Goal: Check status

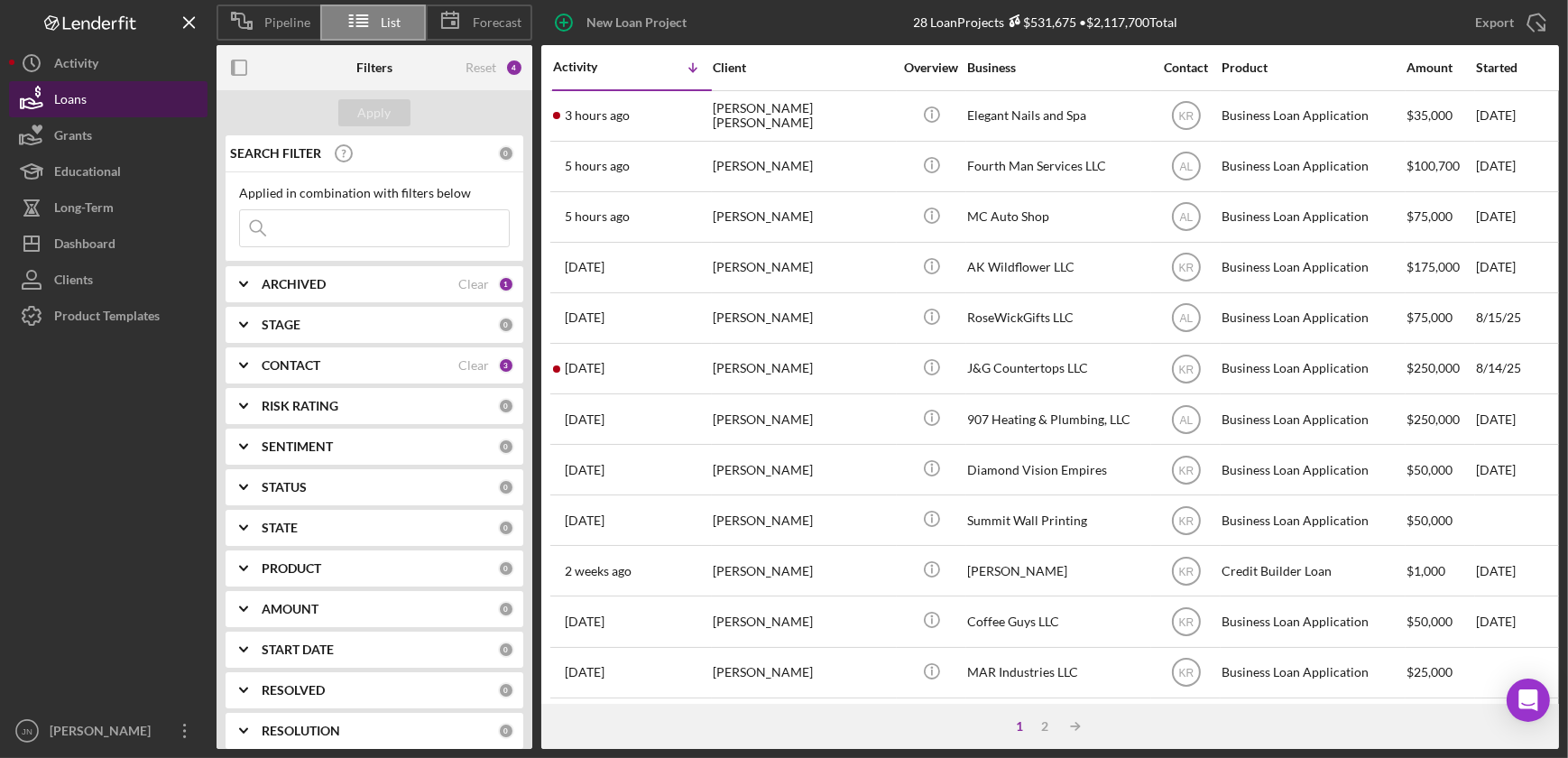
click at [95, 97] on button "Loans" at bounding box center [108, 100] width 198 height 36
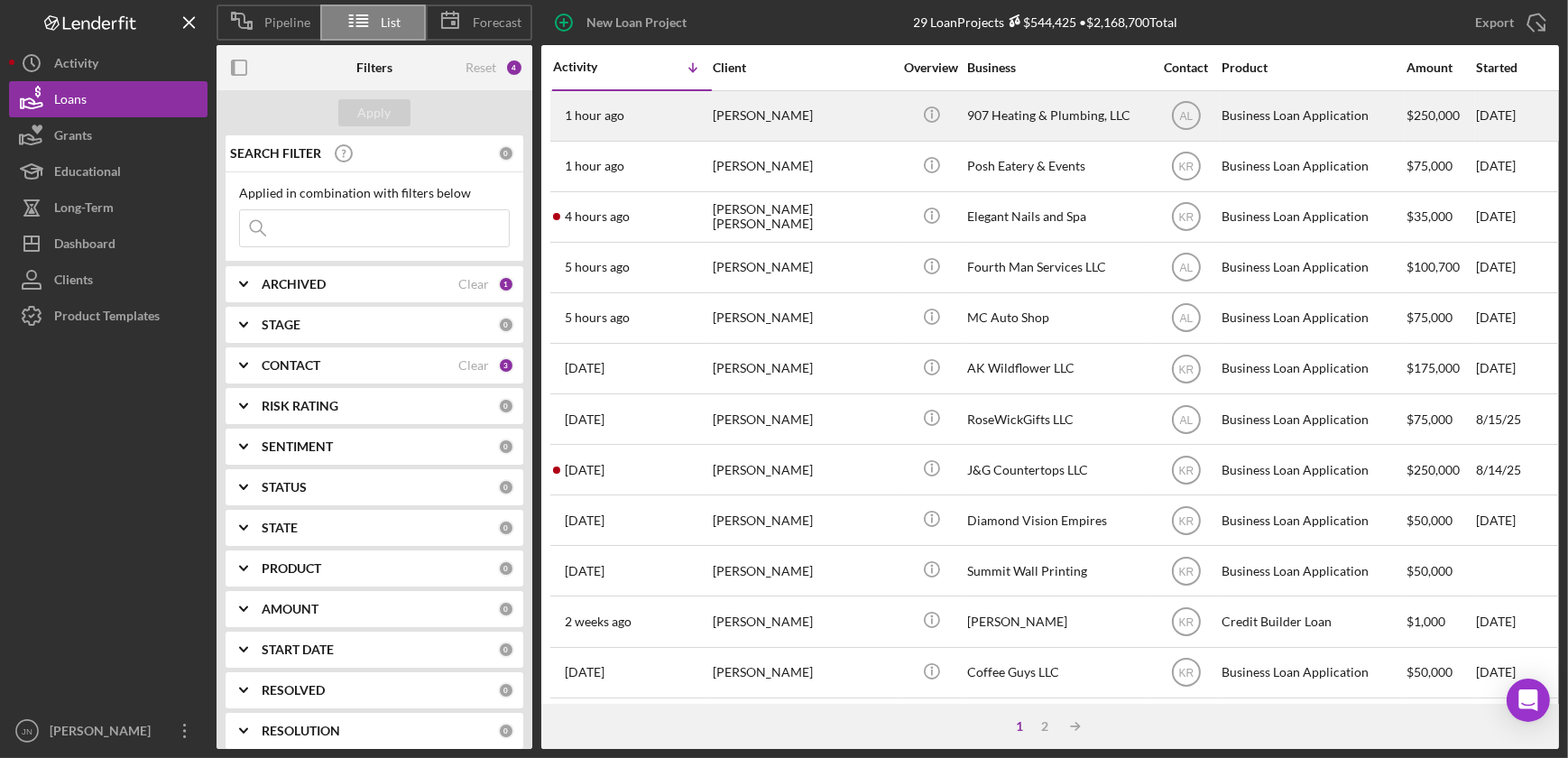
click at [607, 112] on time "1 hour ago" at bounding box center [595, 115] width 60 height 15
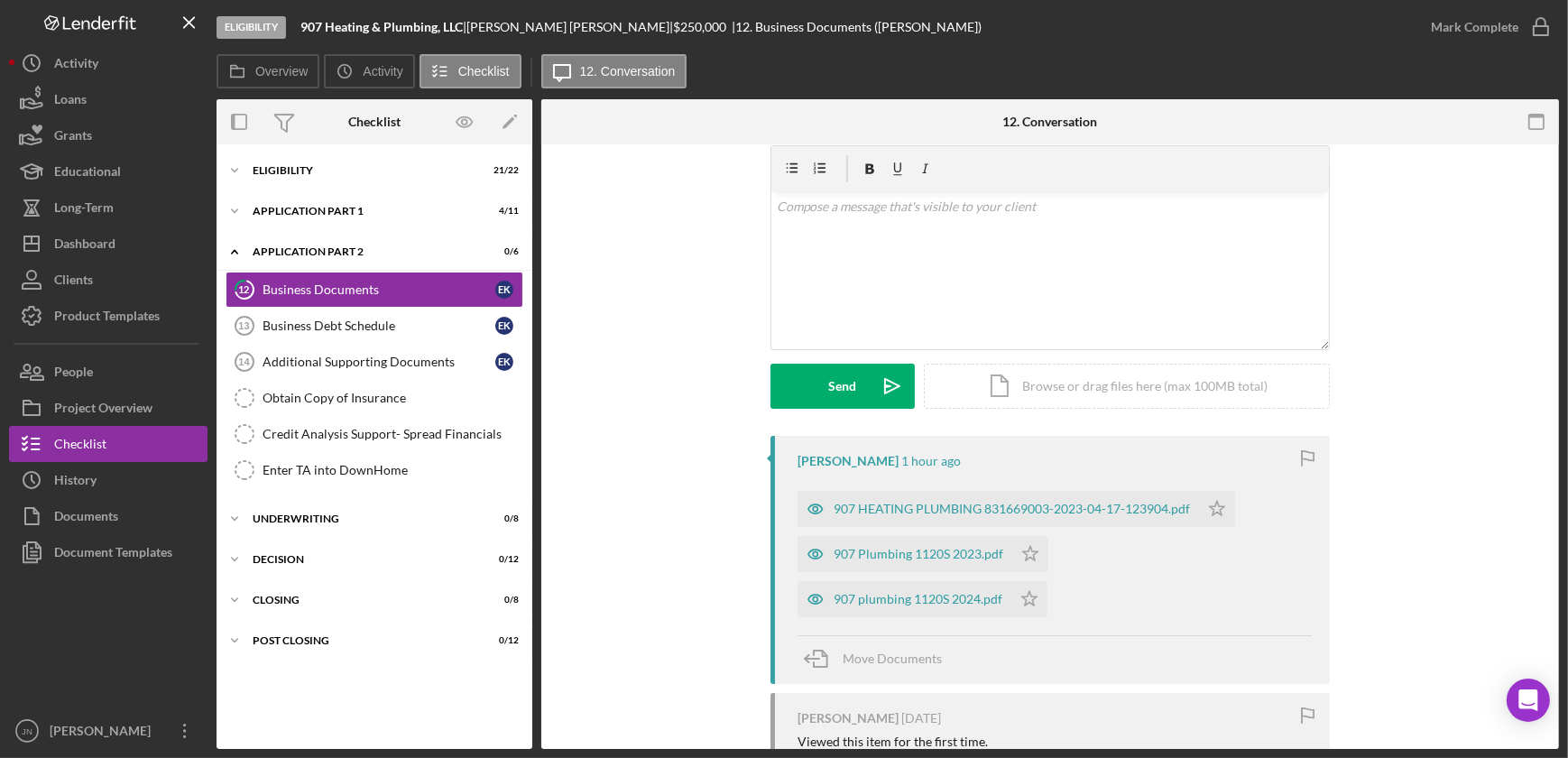
scroll to position [246, 0]
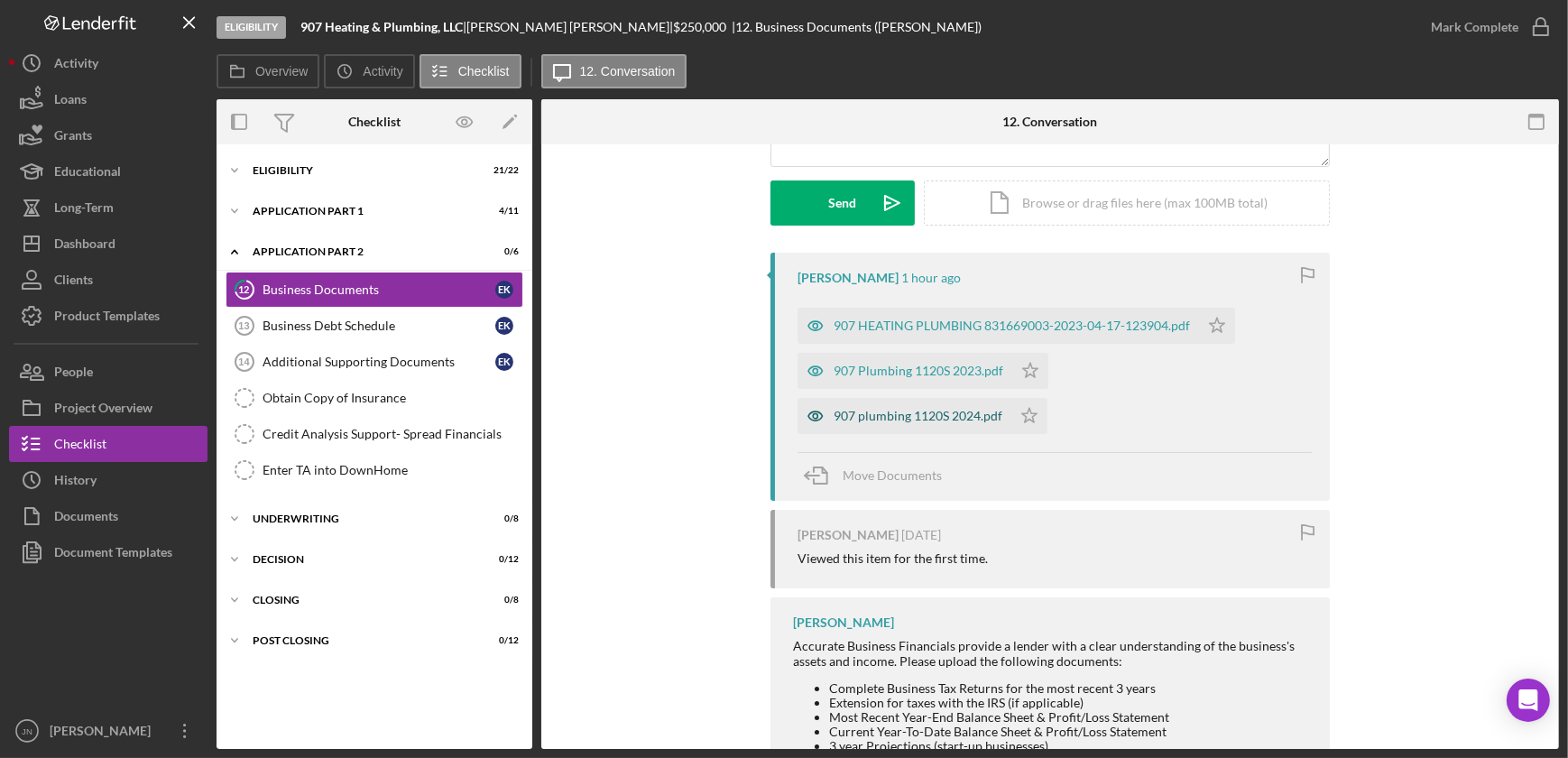
click at [920, 409] on div "907 plumbing 1120S 2024.pdf" at bounding box center [918, 416] width 169 height 15
